Goal: Information Seeking & Learning: Learn about a topic

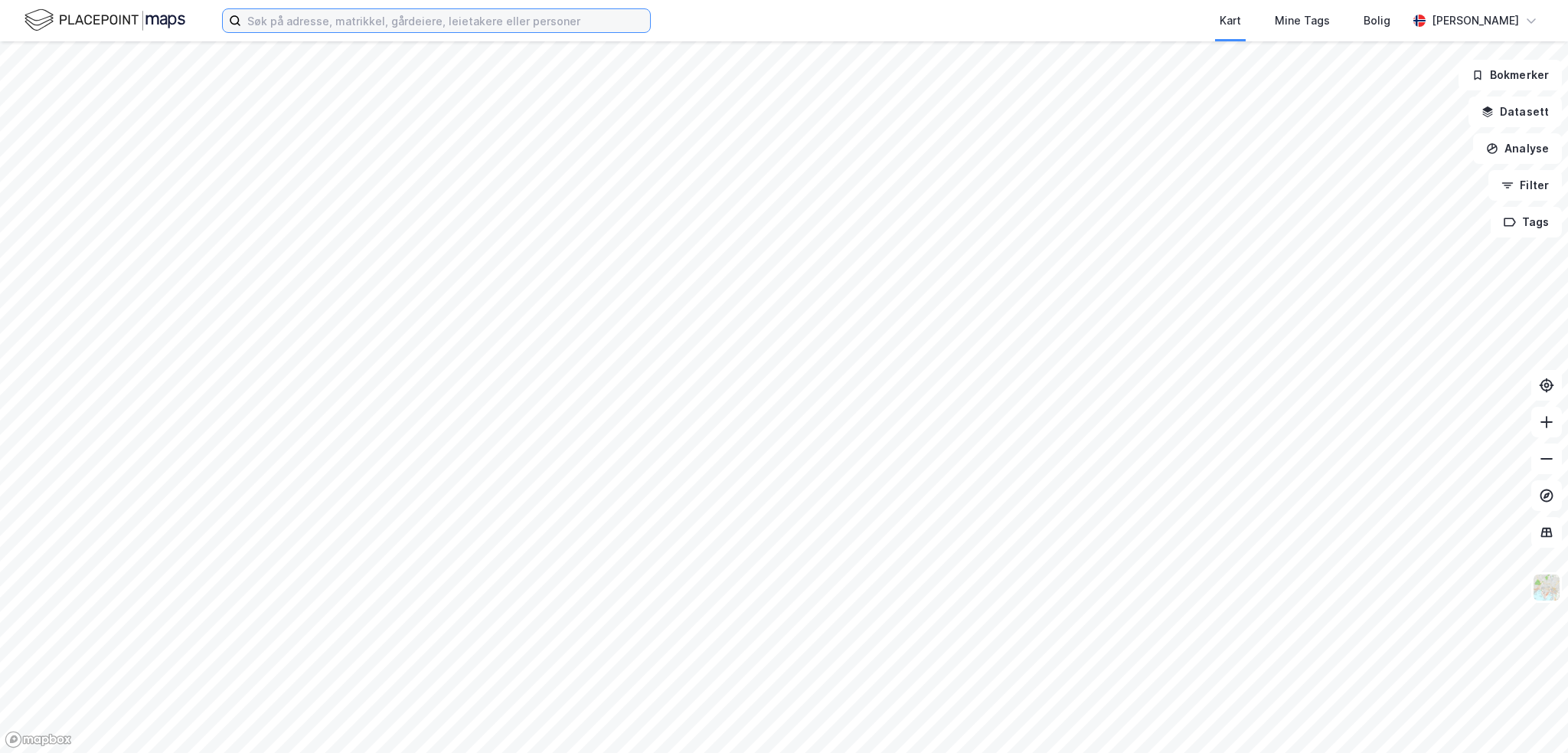
click at [270, 15] on input at bounding box center [446, 20] width 409 height 23
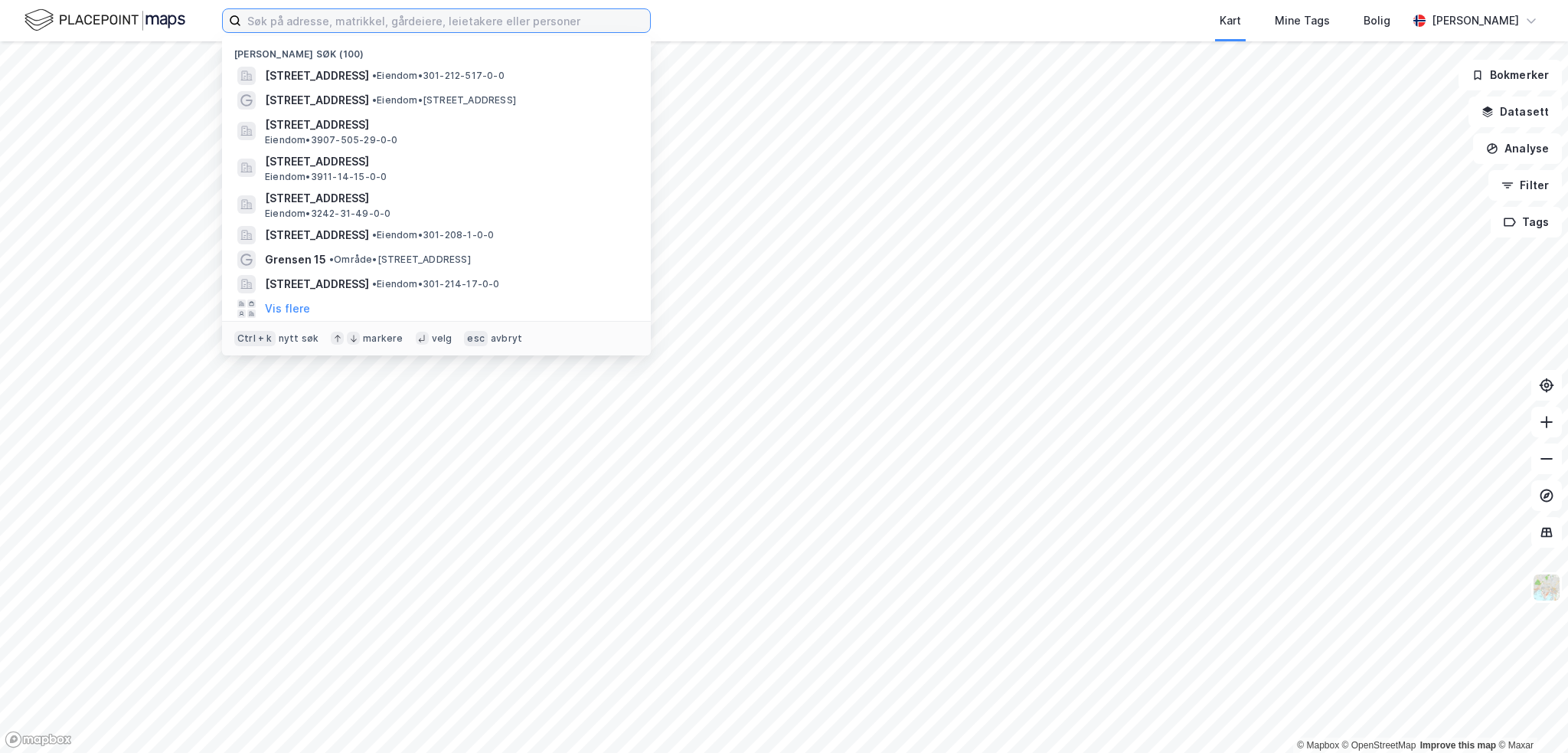
paste input "[PERSON_NAME][STREET_ADDRESS]"
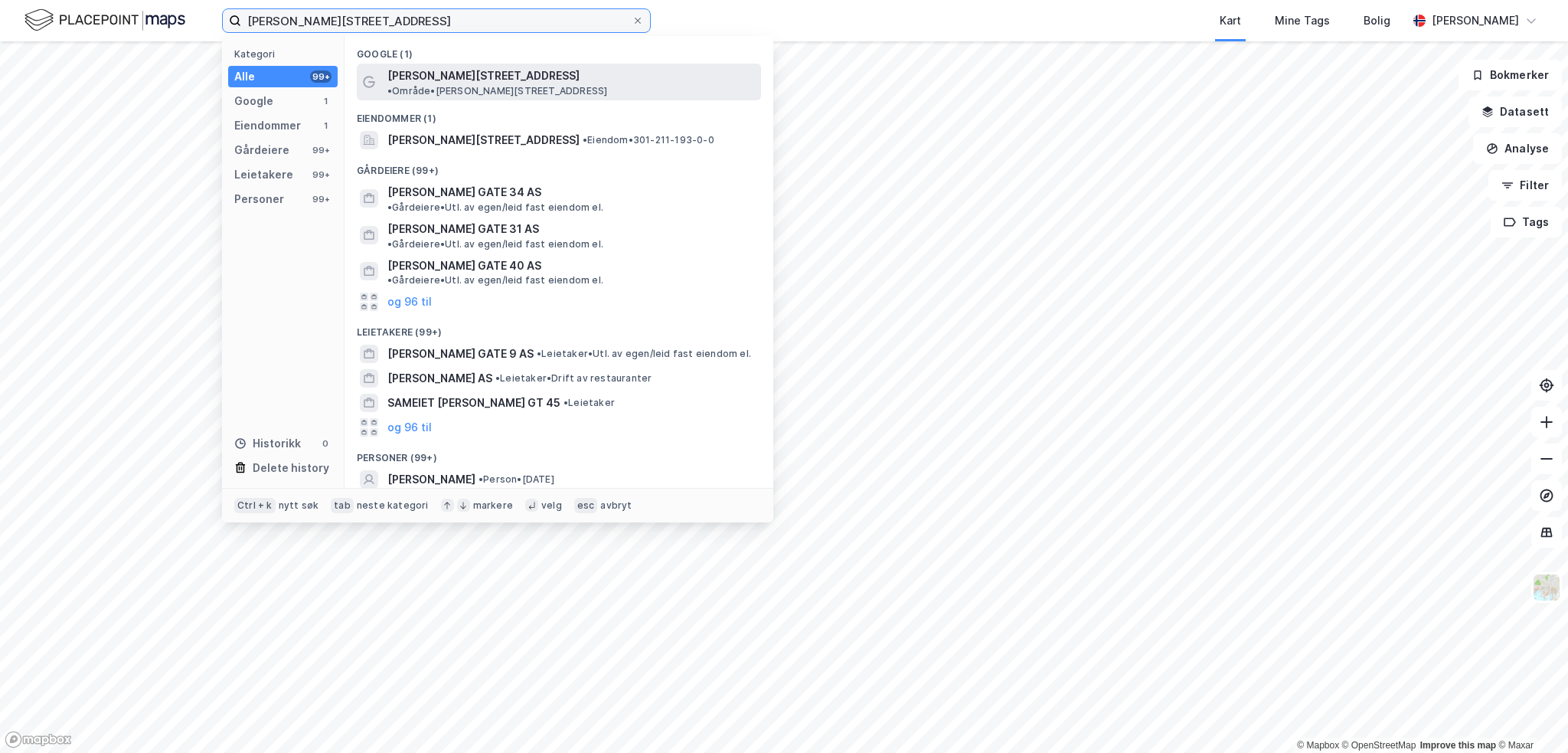
type input "[PERSON_NAME][STREET_ADDRESS]"
click at [515, 85] on div "Niels Juels gate 34A • Område • Niels Juels gate 34A, 0272 Oslo" at bounding box center [559, 82] width 404 height 37
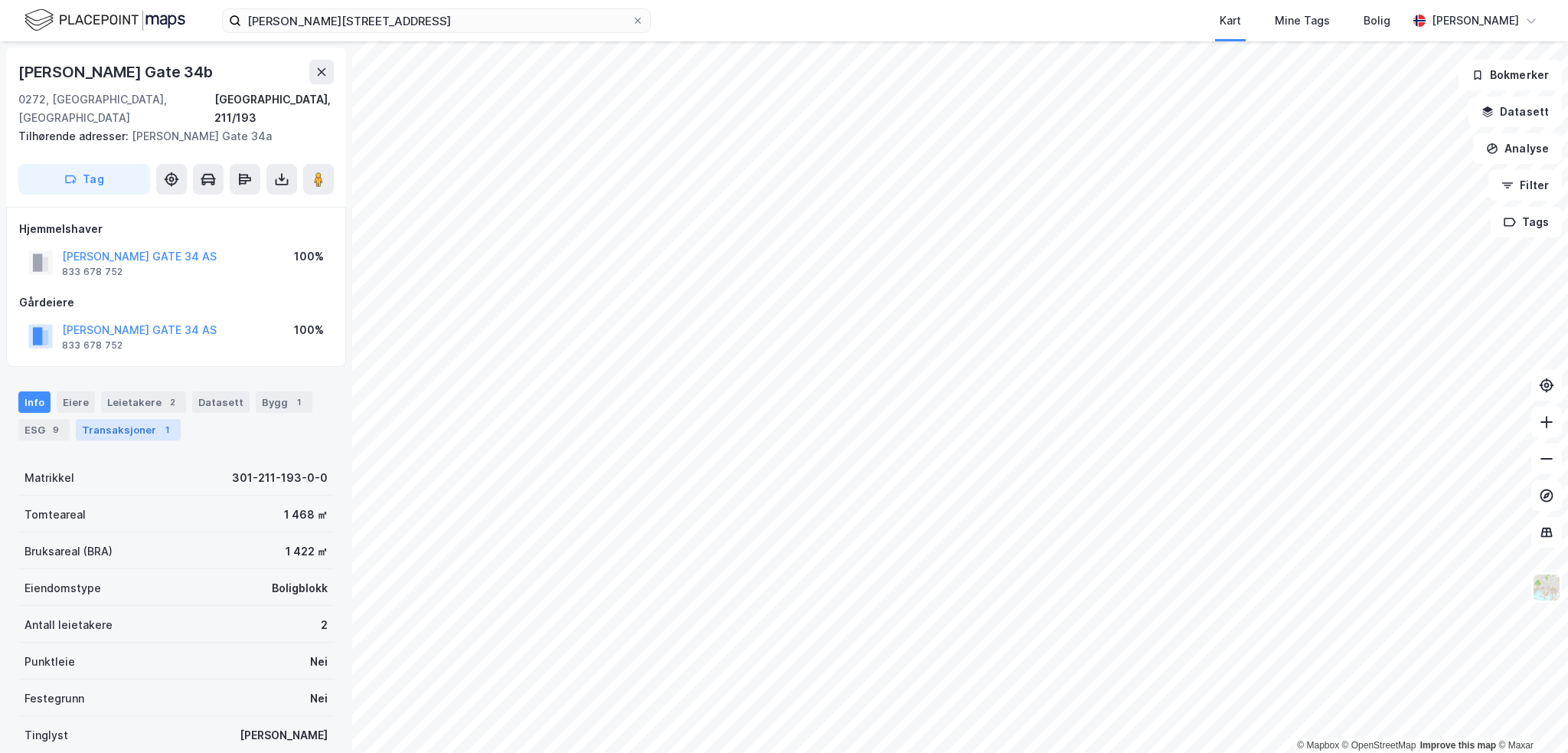
click at [127, 419] on div "Transaksjoner 1" at bounding box center [128, 429] width 105 height 21
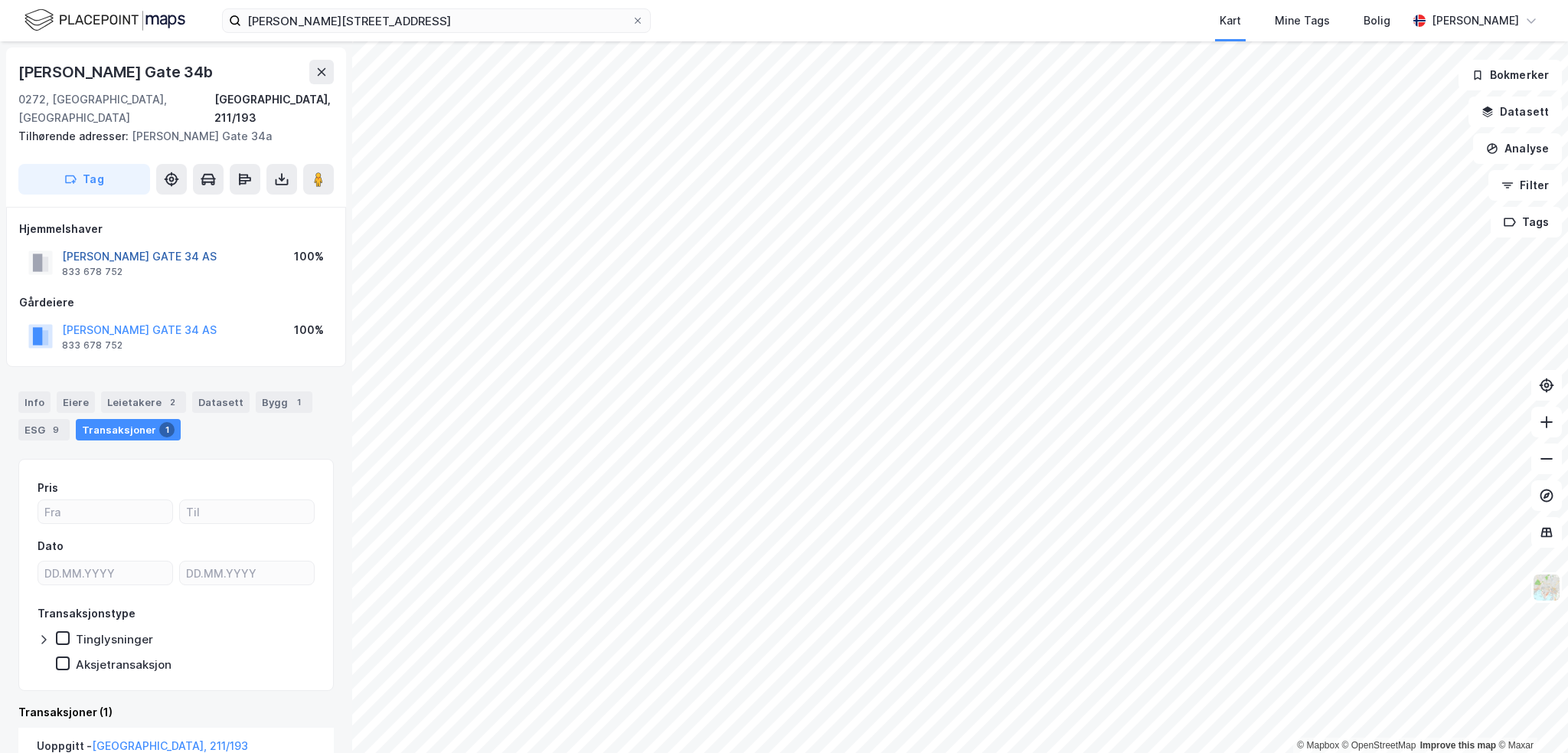
click at [0, 0] on button "NIELS JUELS GATE 34 AS" at bounding box center [0, 0] width 0 height 0
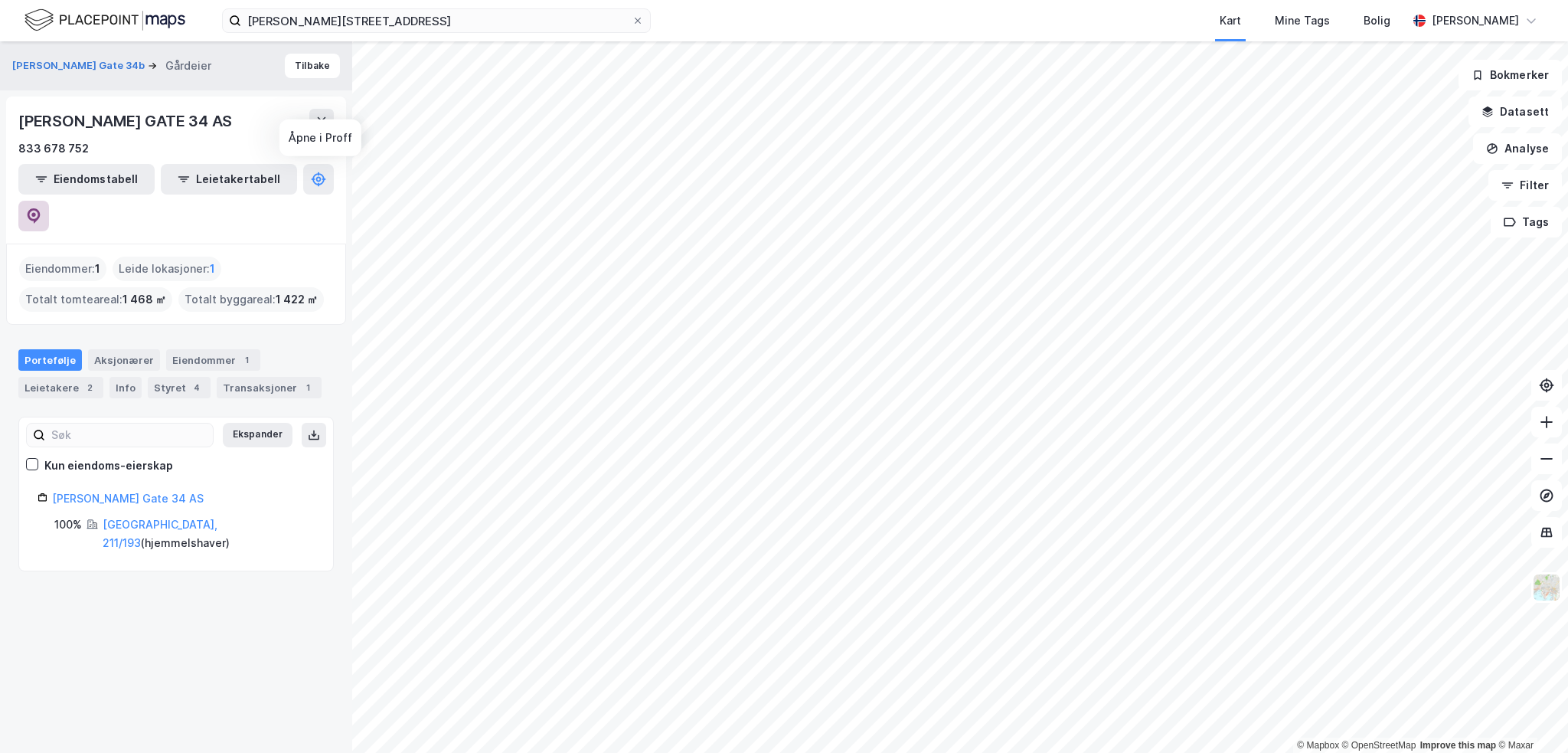
click at [41, 208] on icon at bounding box center [33, 215] width 15 height 15
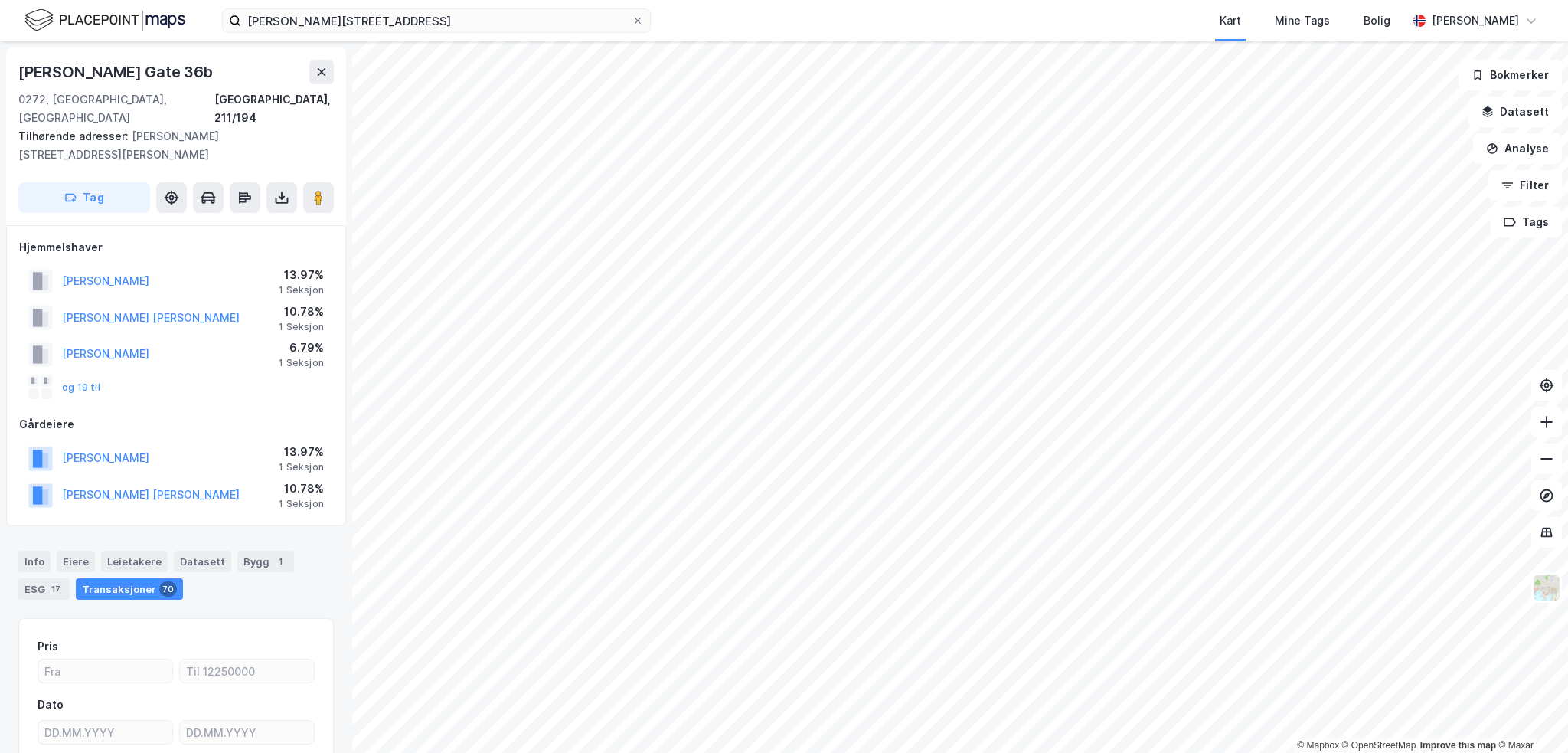
scroll to position [3, 0]
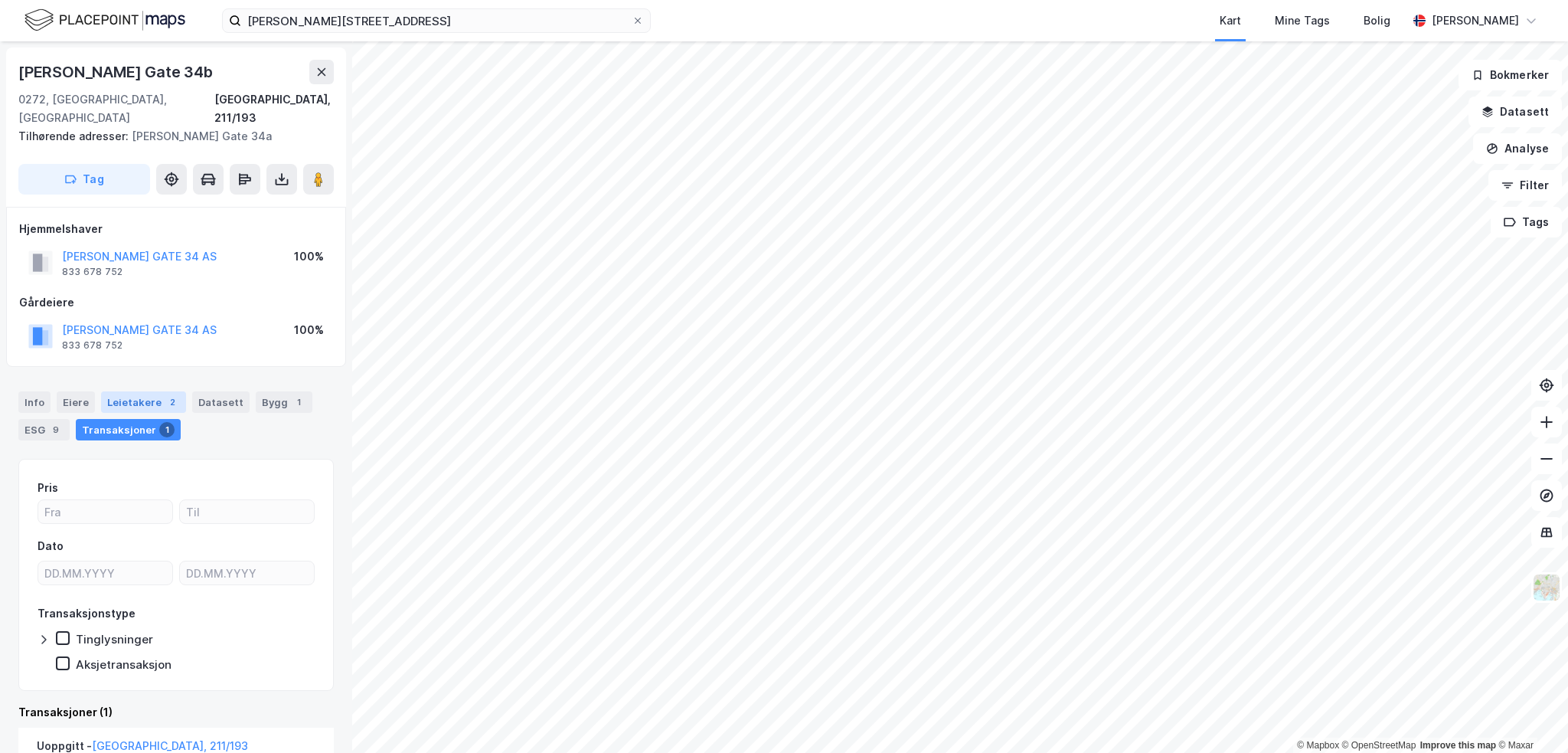
click at [135, 391] on div "Leietakere 2" at bounding box center [143, 401] width 85 height 21
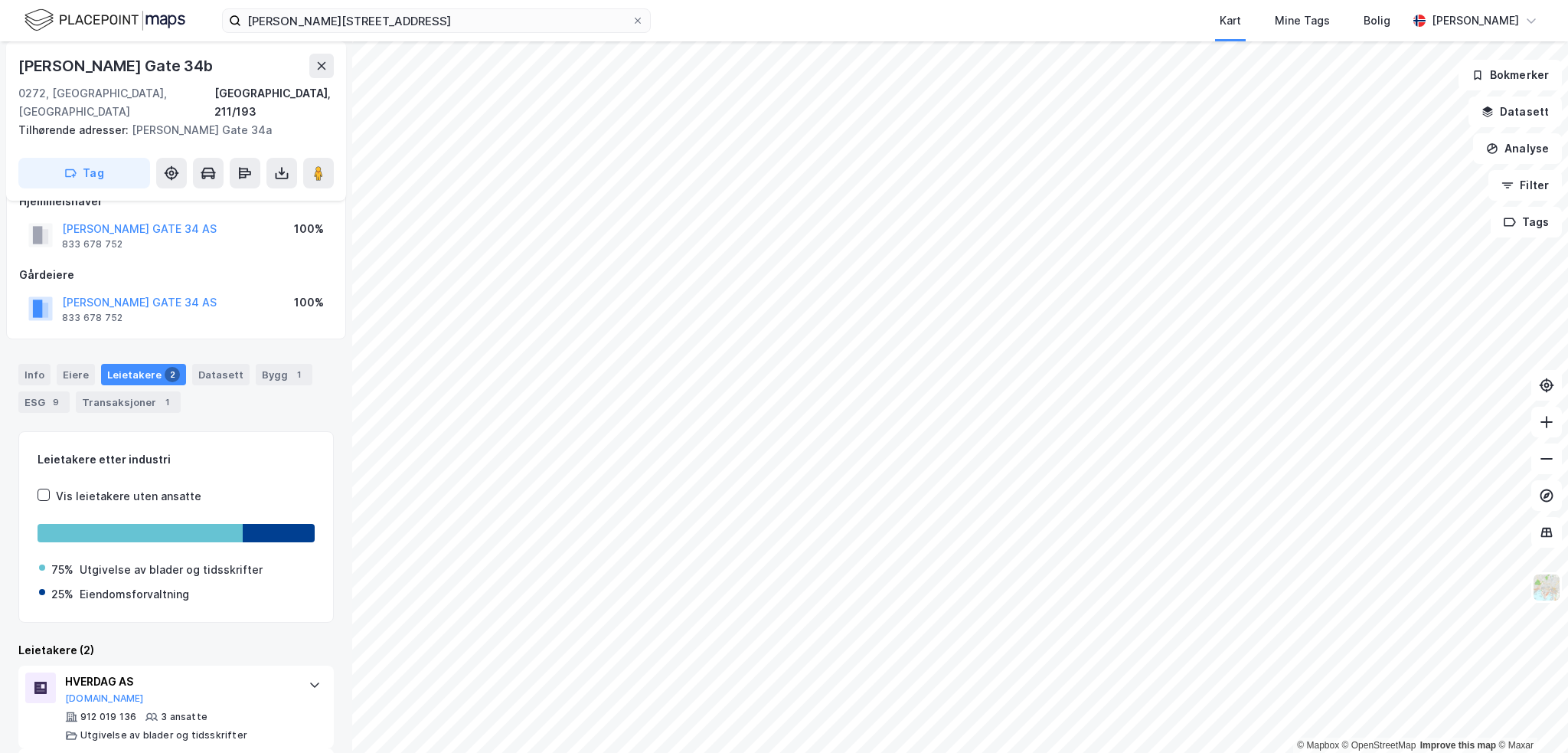
scroll to position [104, 0]
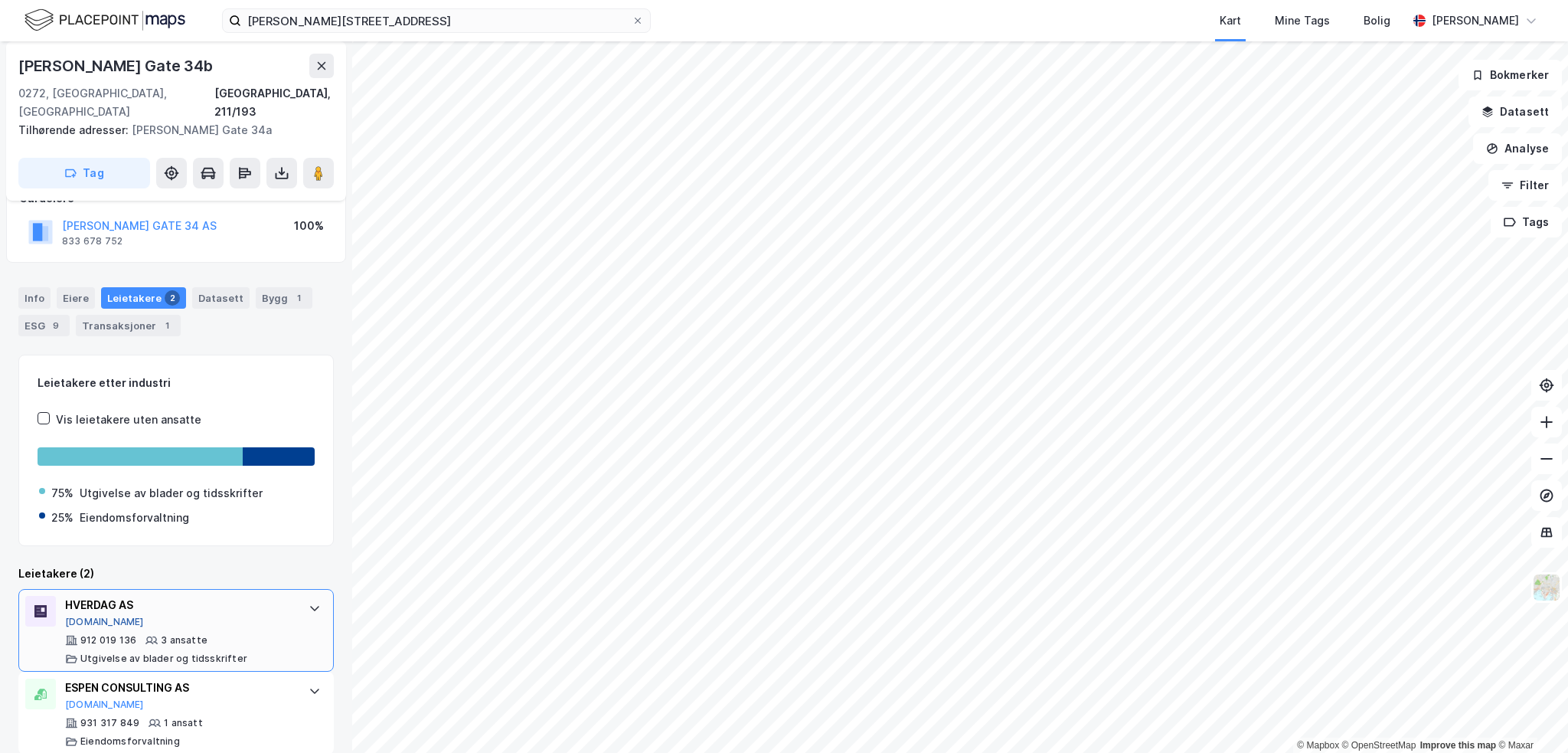
click at [74, 615] on button "Proff.no" at bounding box center [104, 621] width 79 height 12
click at [85, 678] on div "ESPEN CONSULTING AS Proff.no" at bounding box center [179, 694] width 228 height 32
click at [86, 698] on button "Proff.no" at bounding box center [104, 704] width 79 height 12
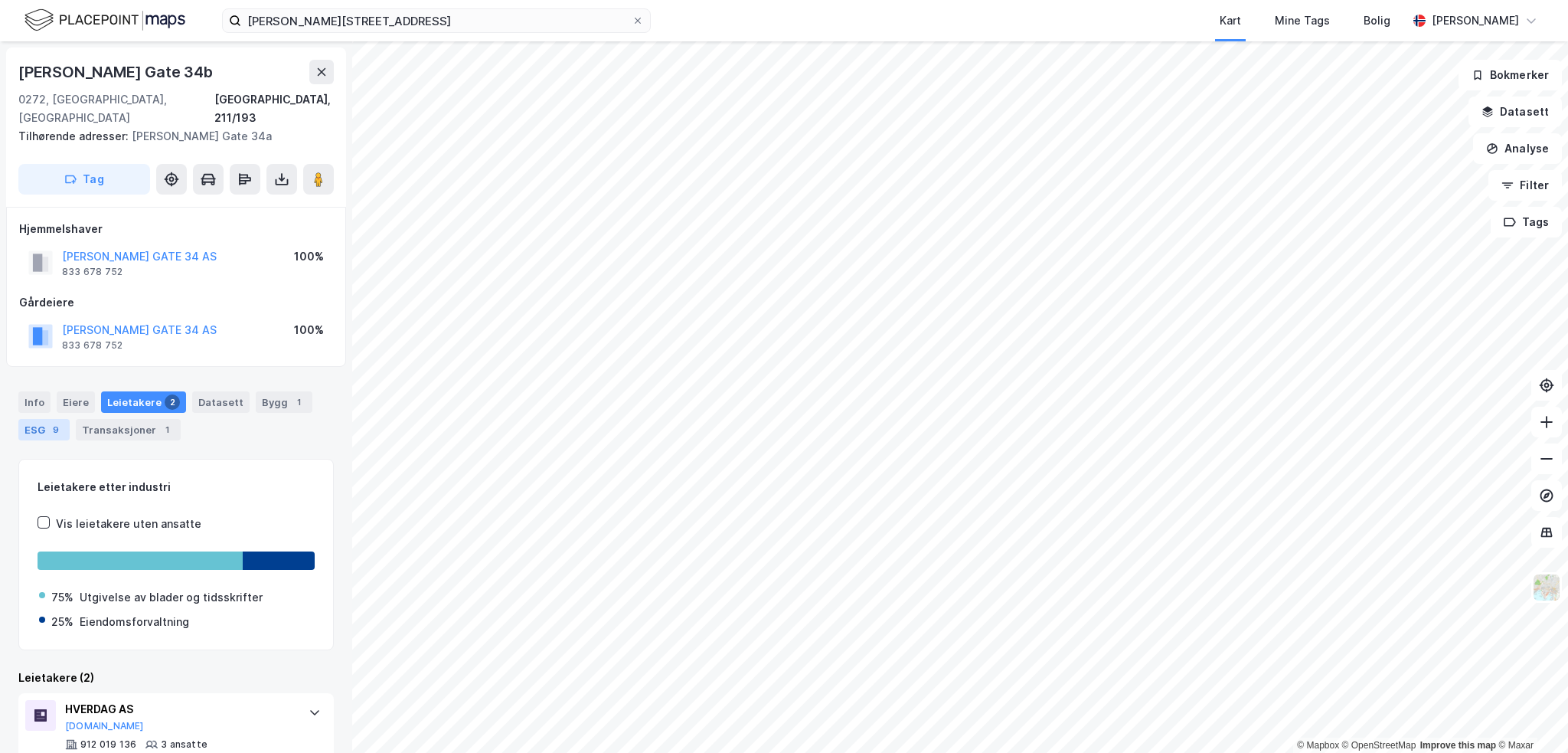
click at [50, 422] on div "9" at bounding box center [55, 429] width 15 height 15
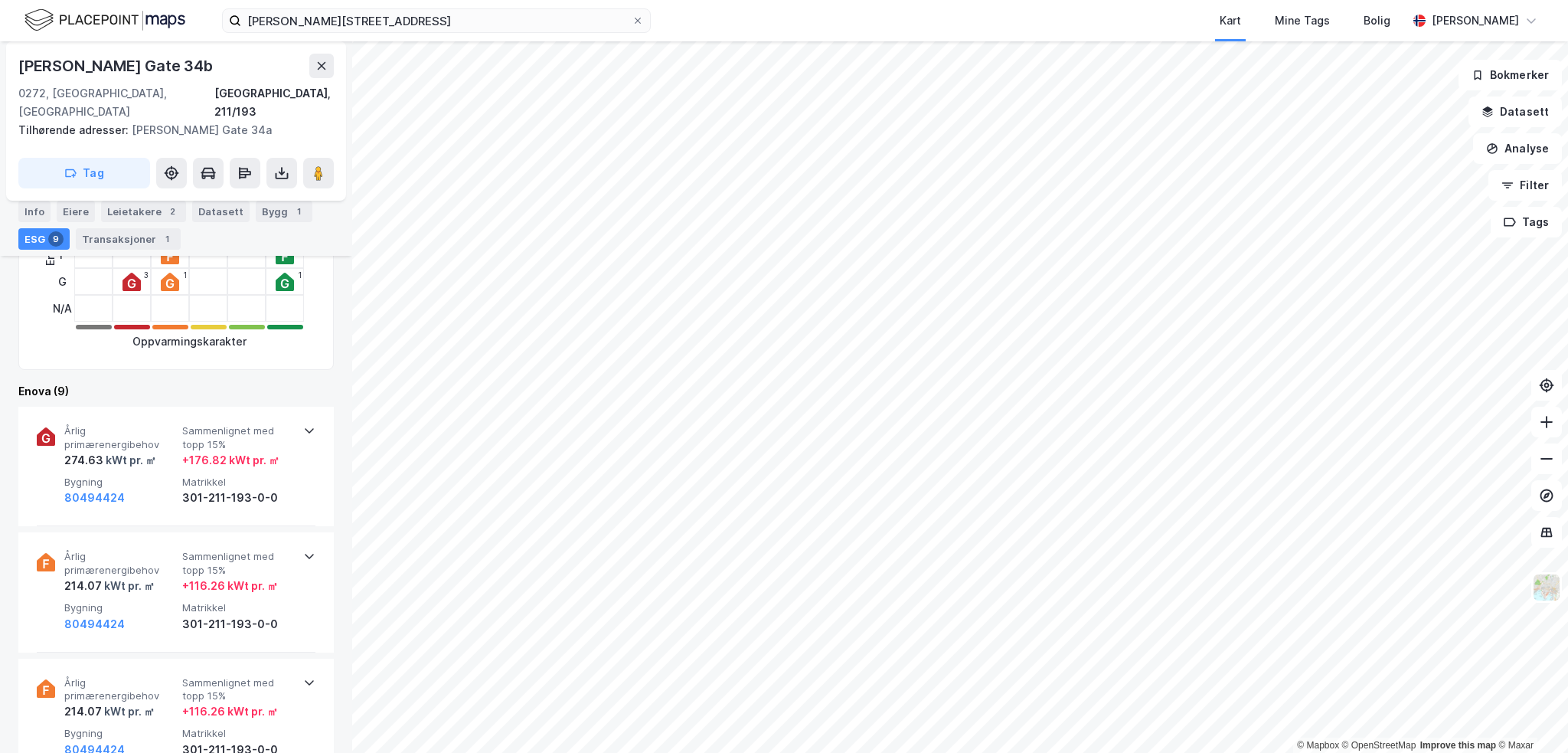
scroll to position [460, 0]
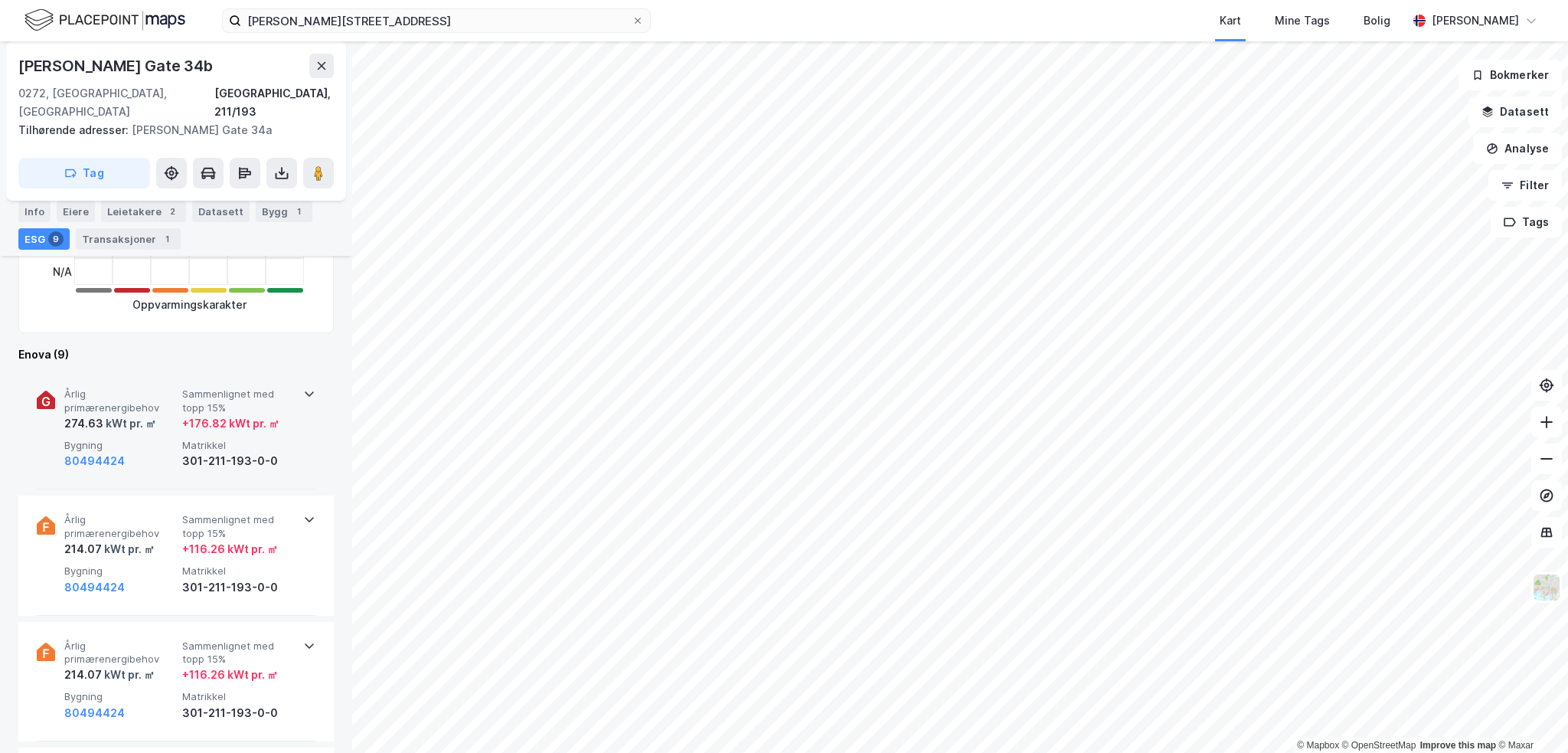
click at [147, 452] on div "80494424" at bounding box center [120, 461] width 112 height 18
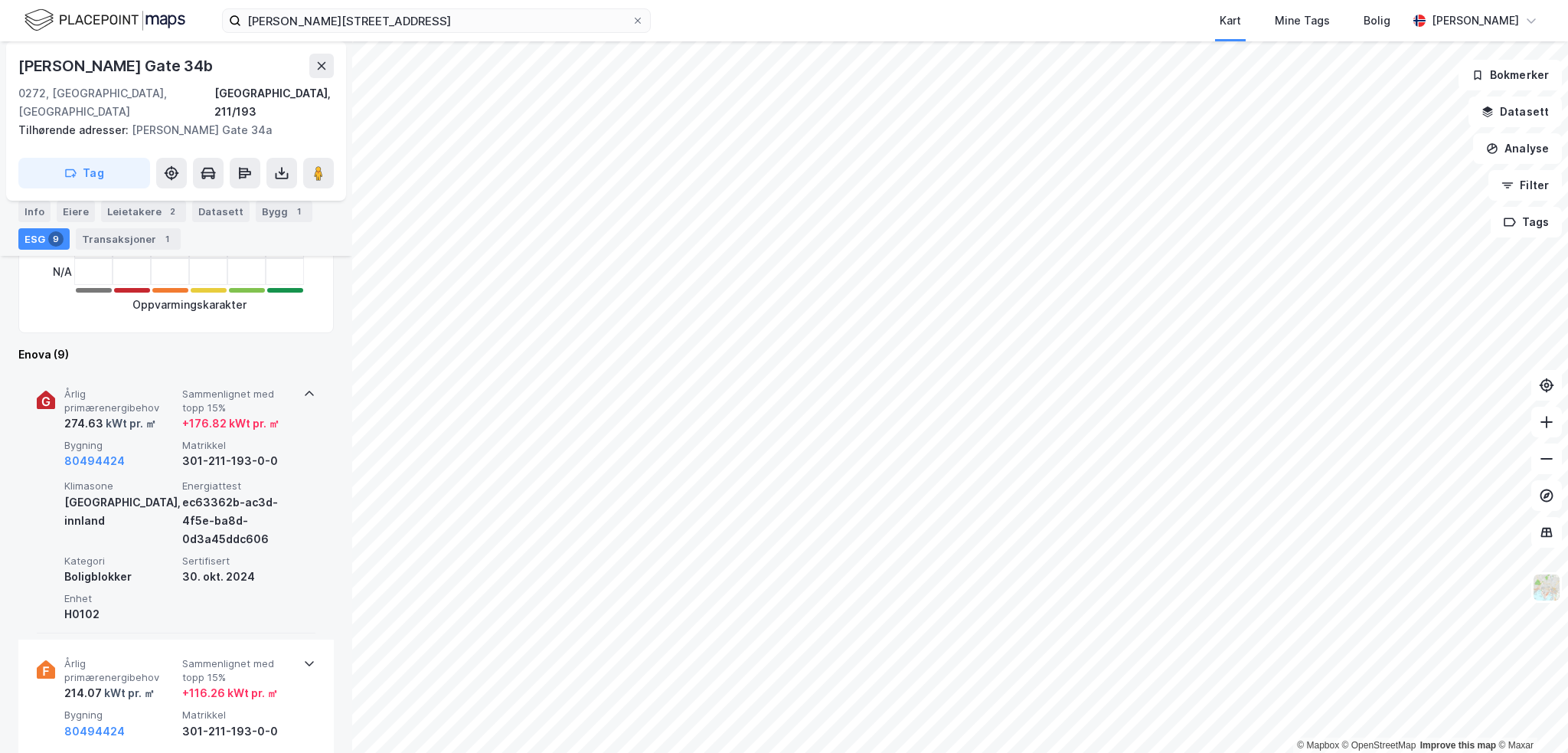
click at [146, 452] on div "80494424" at bounding box center [120, 461] width 112 height 18
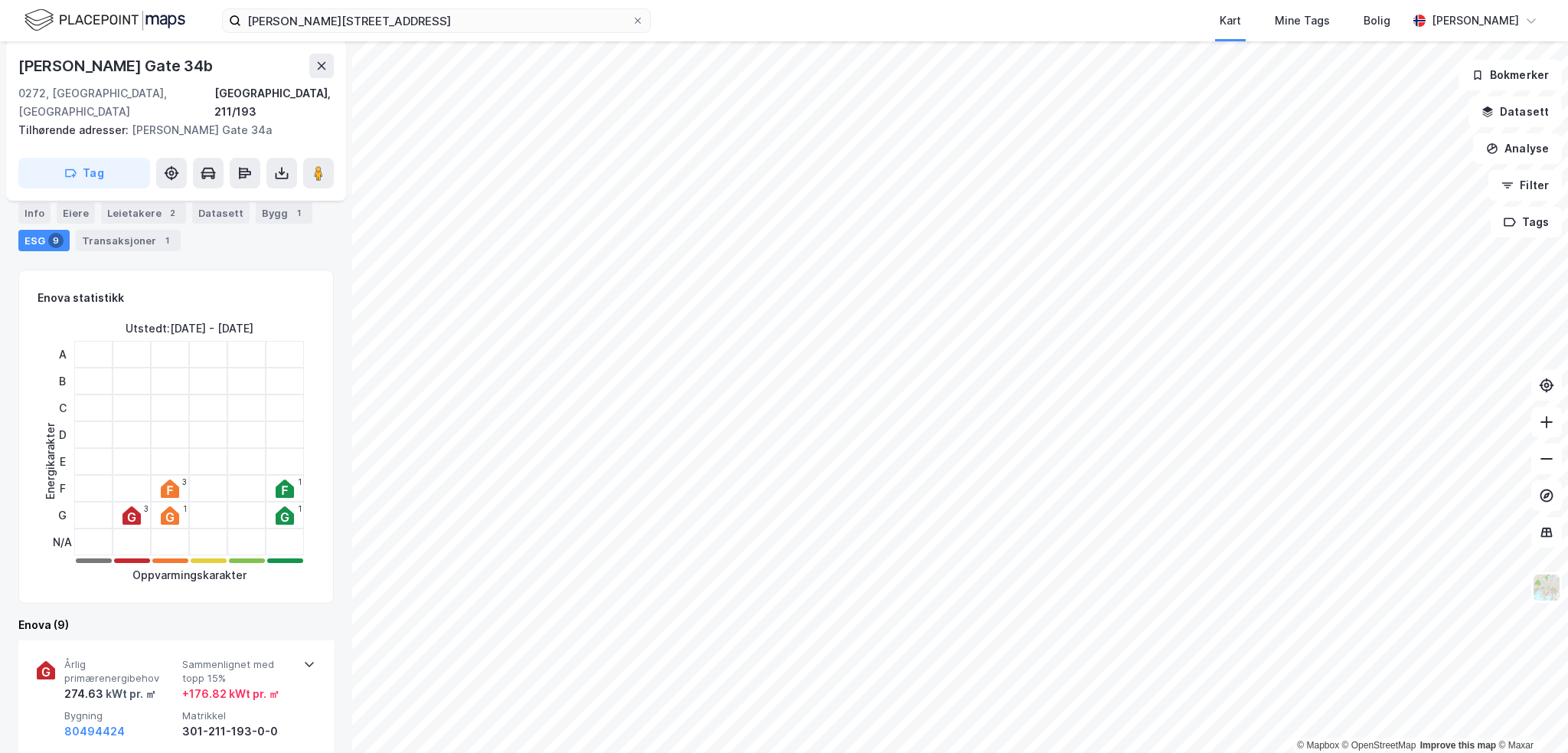
scroll to position [154, 0]
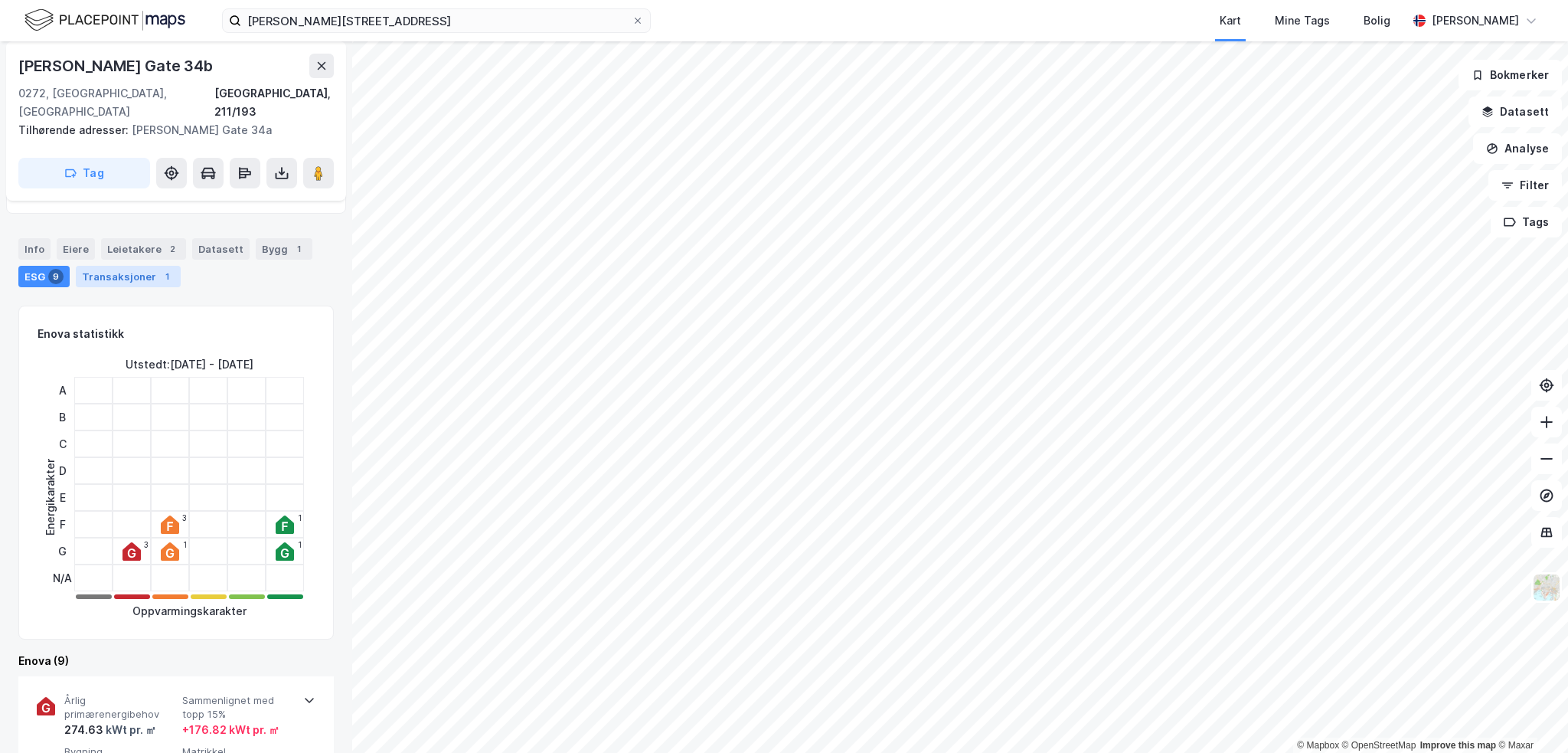
click at [137, 265] on div "Transaksjoner 1" at bounding box center [128, 275] width 105 height 21
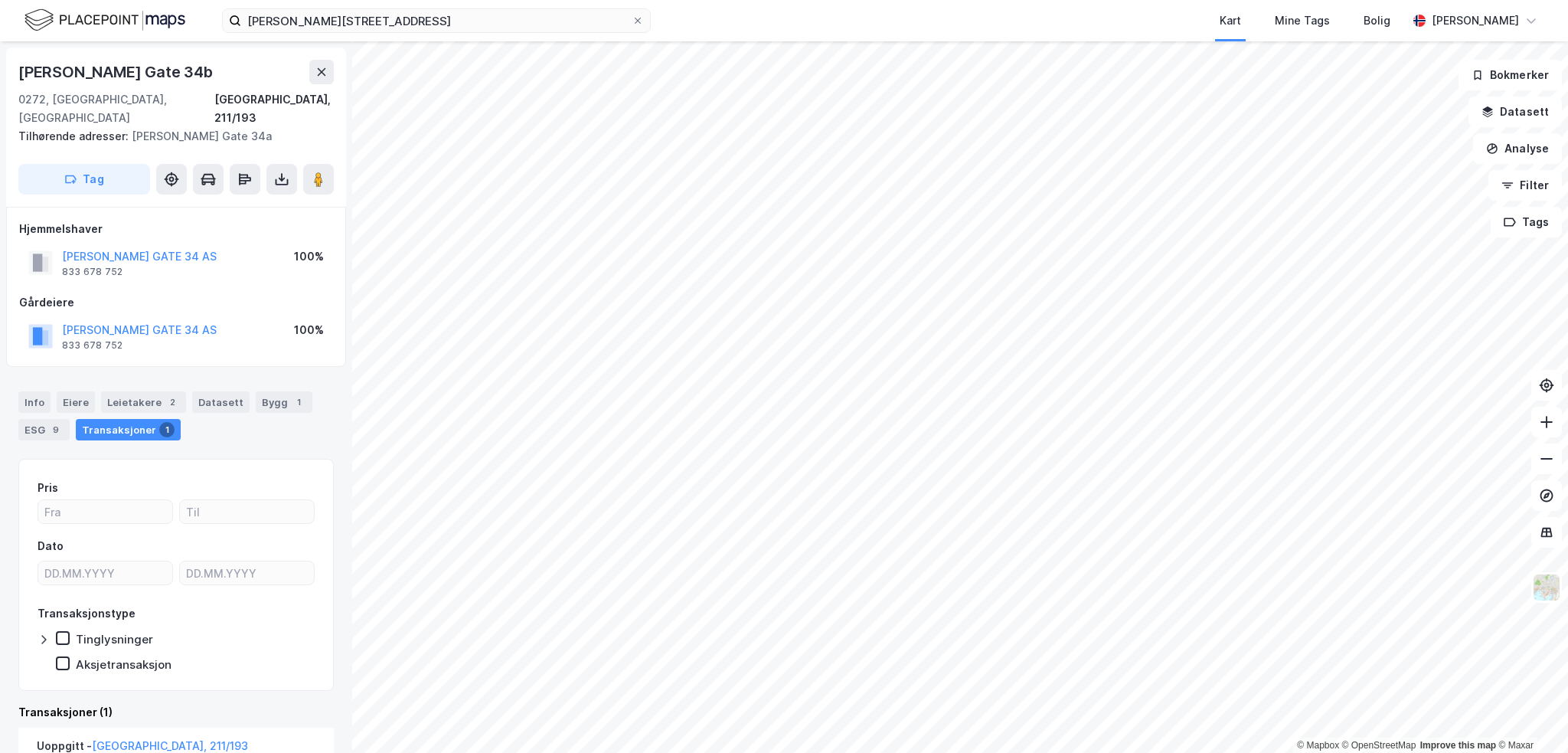
click at [105, 75] on div "Niels Juels Gate 34b" at bounding box center [117, 72] width 197 height 25
click at [105, 74] on div "Niels Juels Gate 34b" at bounding box center [117, 72] width 197 height 25
copy div "Niels Juels Gate 34b"
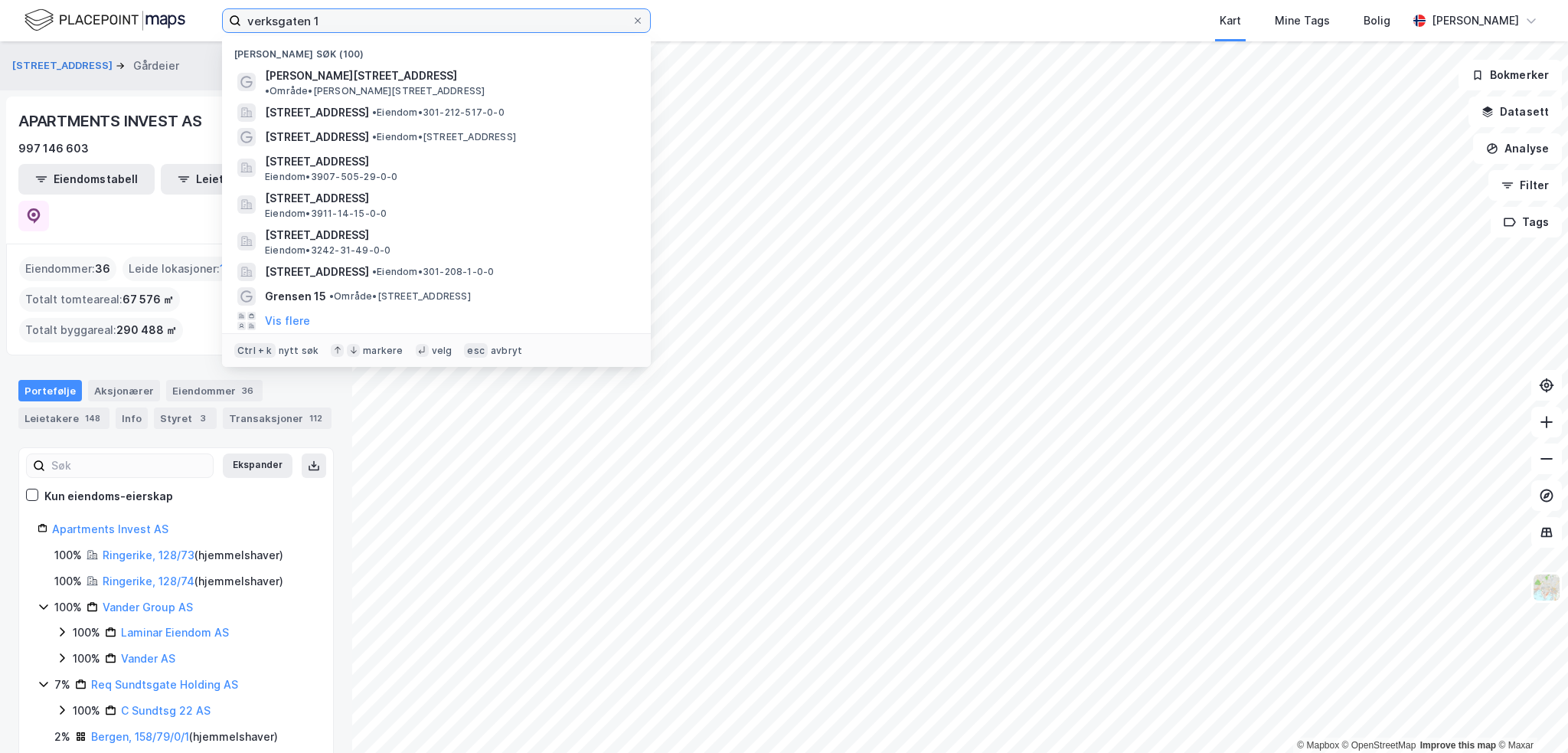
drag, startPoint x: 355, startPoint y: 24, endPoint x: 196, endPoint y: 5, distance: 160.1
click at [196, 5] on div "verksgaten 1 Nylige søk (100) [PERSON_NAME][STREET_ADDRESS] • Område • [PERSON_…" at bounding box center [784, 20] width 1568 height 41
paste input "[PERSON_NAME]"
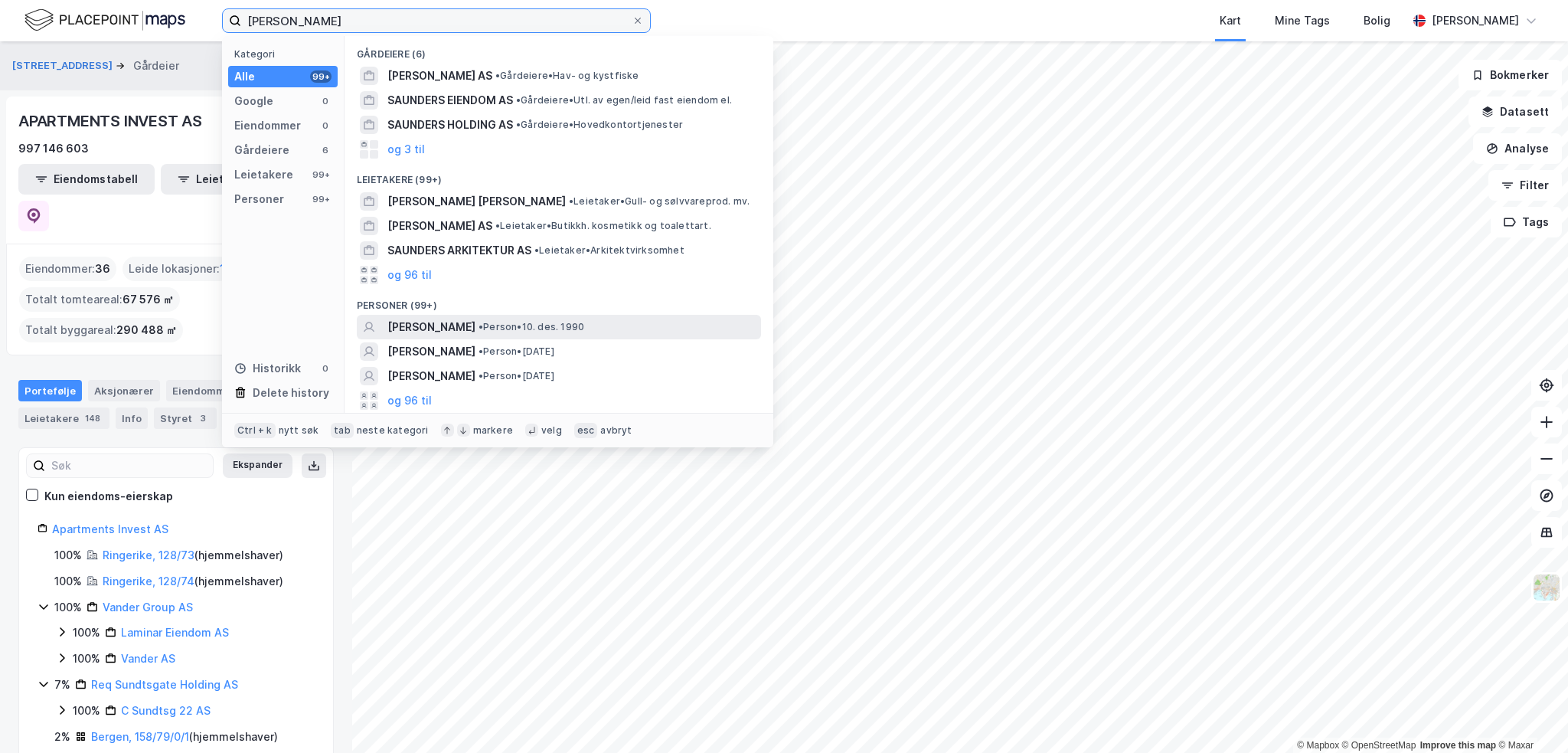
type input "[PERSON_NAME]"
click at [476, 321] on span "[PERSON_NAME]" at bounding box center [431, 327] width 88 height 18
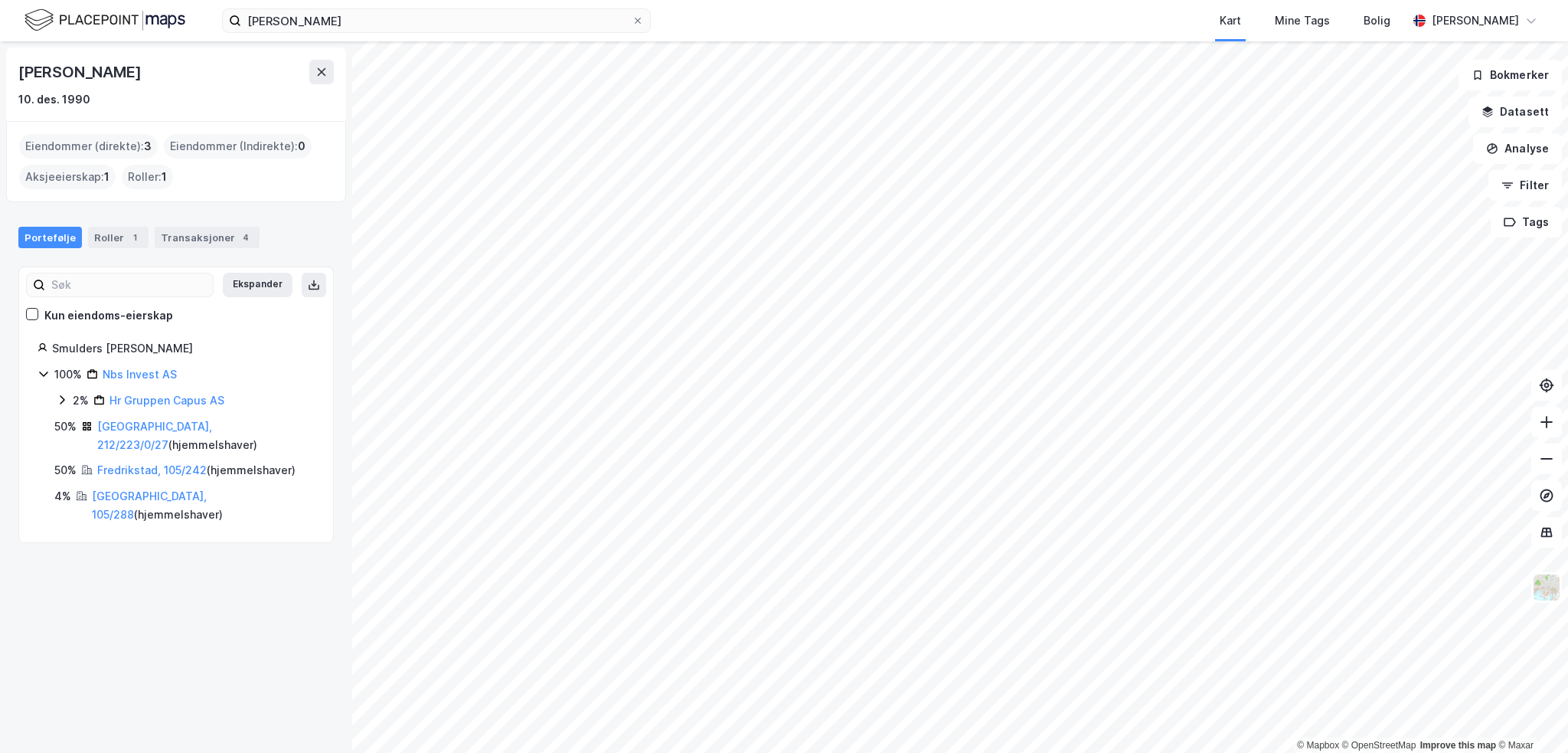
click at [811, 752] on html "[PERSON_NAME] Kart Mine Tags Bolig [PERSON_NAME] © Mapbox © OpenStreetMap Impro…" at bounding box center [784, 376] width 1568 height 753
click at [769, 752] on html "[PERSON_NAME] Kart Mine Tags Bolig [PERSON_NAME] © Mapbox © OpenStreetMap Impro…" at bounding box center [784, 376] width 1568 height 753
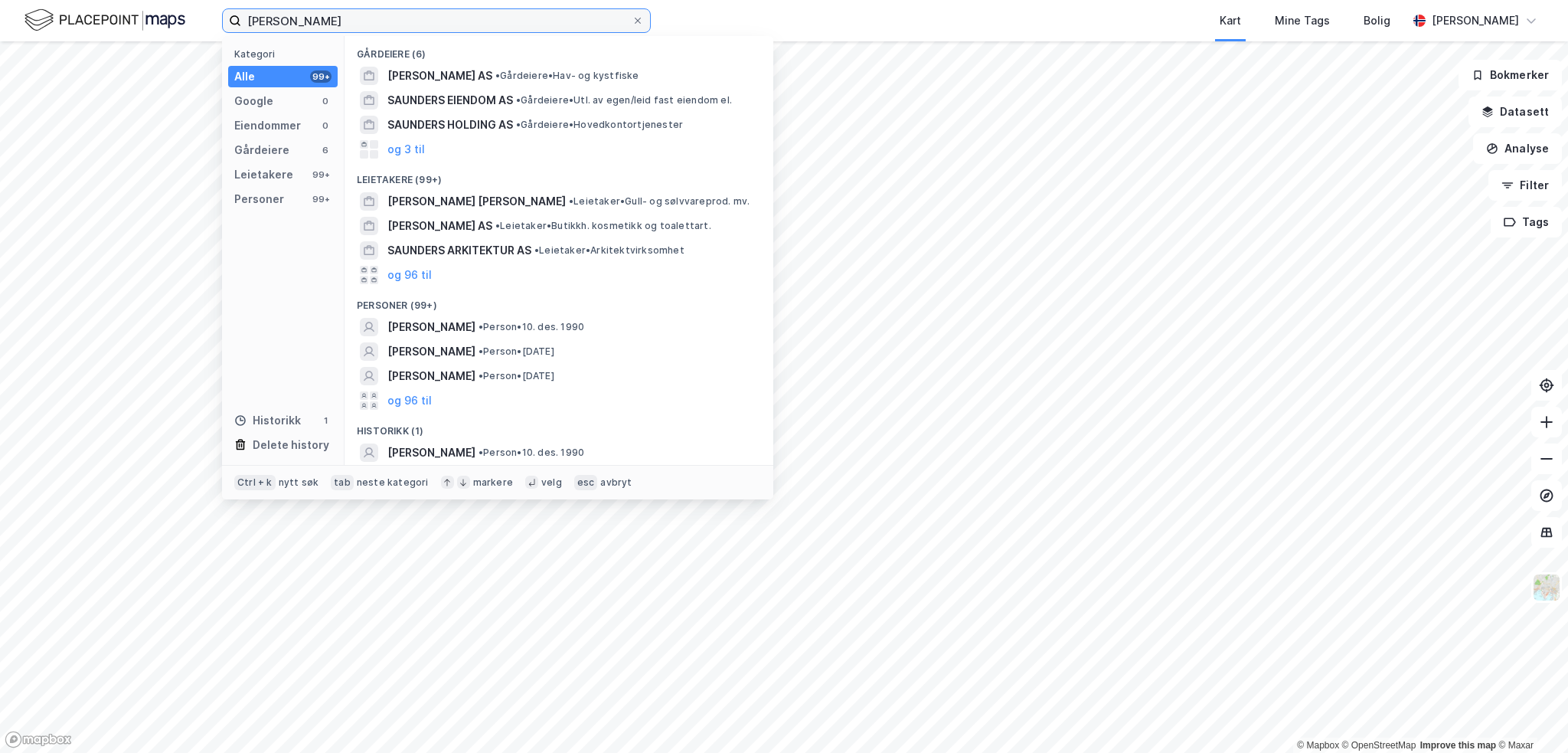
drag, startPoint x: 523, startPoint y: 24, endPoint x: 541, endPoint y: 18, distance: 19.0
